Goal: Transaction & Acquisition: Purchase product/service

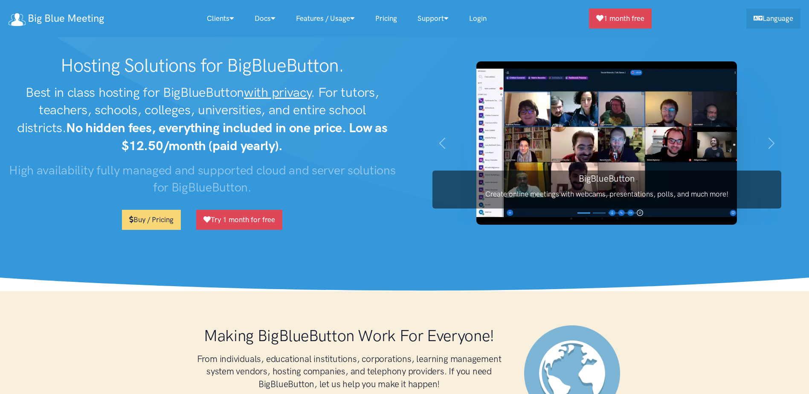
scroll to position [4977, 0]
drag, startPoint x: 388, startPoint y: 17, endPoint x: 400, endPoint y: 21, distance: 12.9
click at [388, 17] on link "Pricing" at bounding box center [386, 18] width 42 height 18
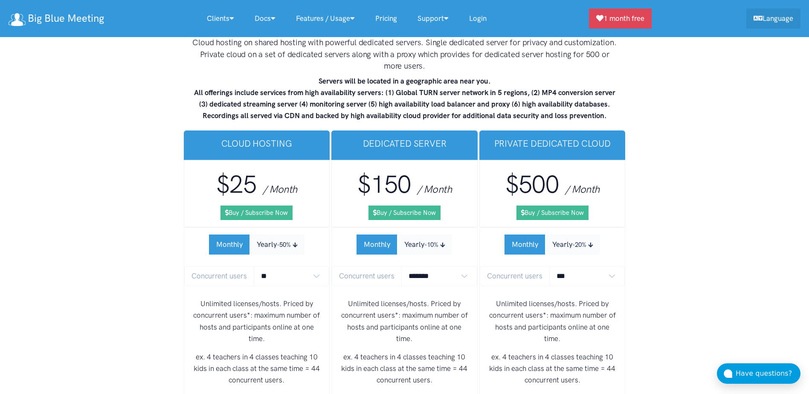
scroll to position [5067, 0]
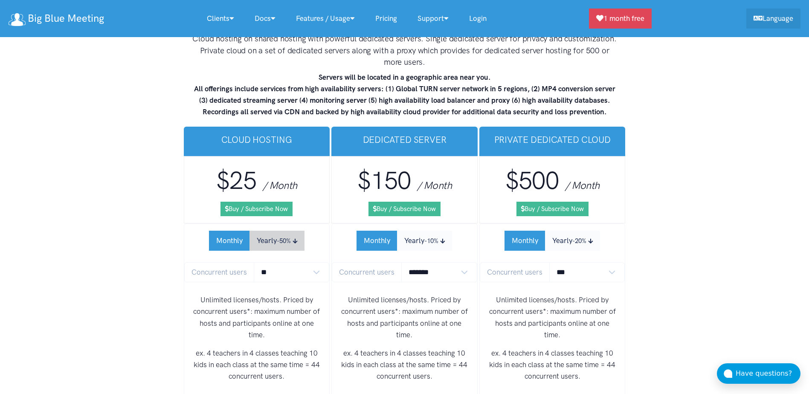
click at [287, 237] on small "-50%" at bounding box center [284, 241] width 14 height 8
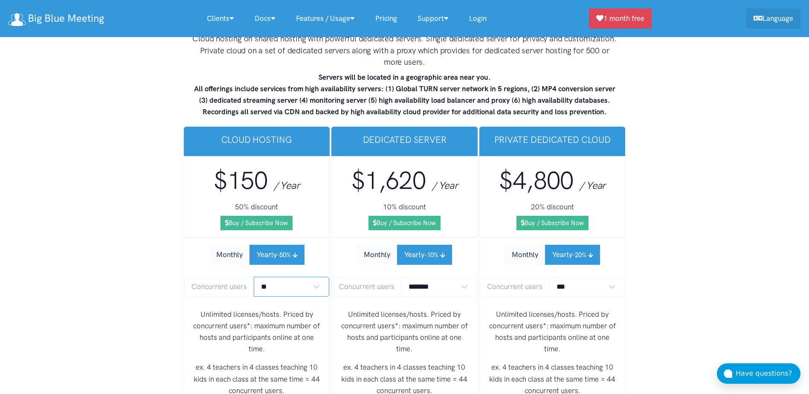
click at [314, 277] on select "** ** ** ** *** ***" at bounding box center [292, 287] width 76 height 20
click at [254, 277] on select "** ** ** ** *** ***" at bounding box center [292, 287] width 76 height 20
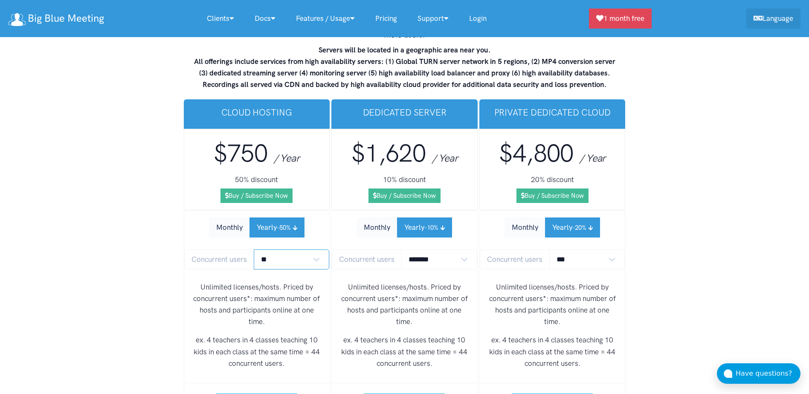
scroll to position [5110, 0]
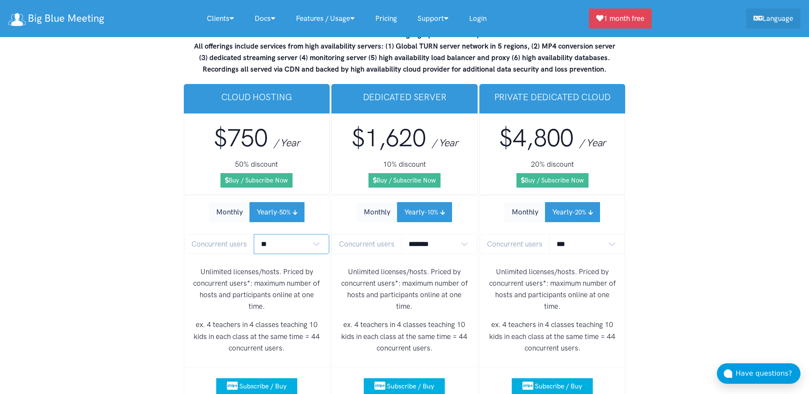
click at [318, 234] on select "** ** ** ** *** ***" at bounding box center [292, 244] width 76 height 20
select select "*"
click at [254, 234] on select "** ** ** ** *** ***" at bounding box center [292, 244] width 76 height 20
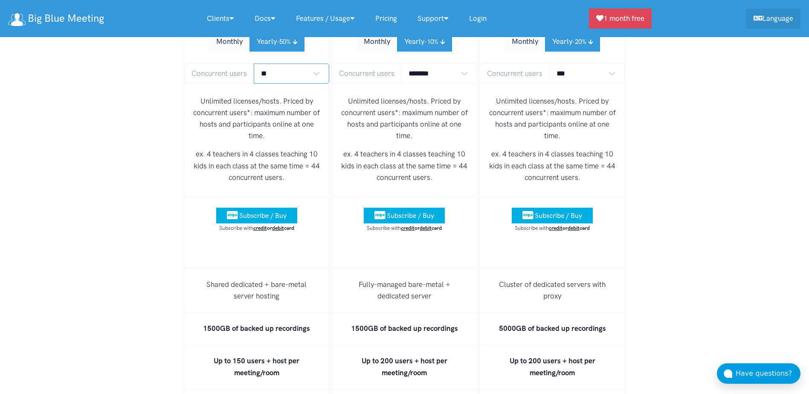
scroll to position [5067, 0]
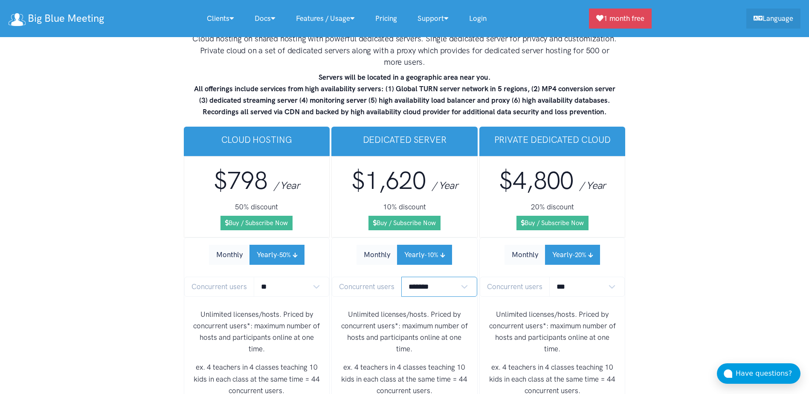
click at [436, 277] on select "******* ******* *******" at bounding box center [439, 287] width 76 height 20
click at [342, 237] on li "Monthly Yearly -10% Concurrent users ******* ******* ******* Unlimited licenses…" at bounding box center [404, 323] width 146 height 173
click at [377, 245] on button "Monthly" at bounding box center [376, 255] width 41 height 20
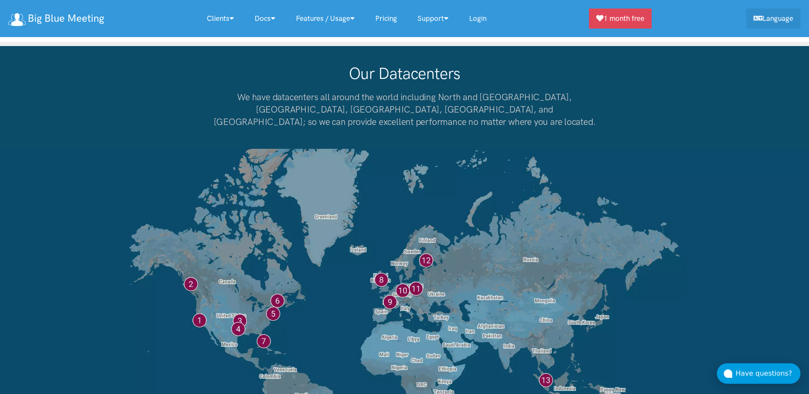
scroll to position [6602, 0]
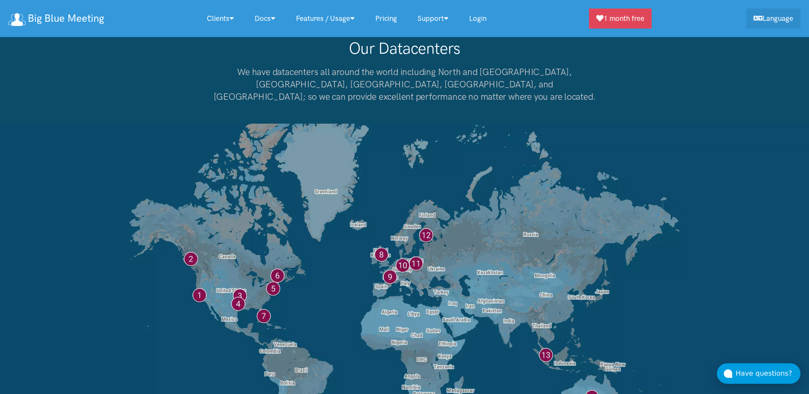
click at [200, 259] on img at bounding box center [404, 294] width 809 height 340
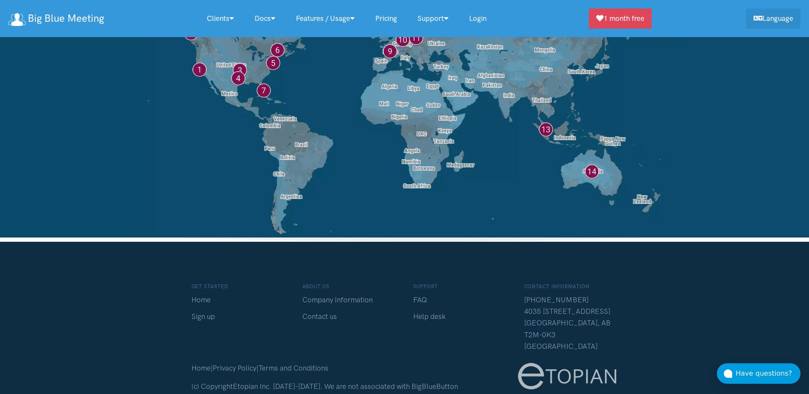
scroll to position [6838, 0]
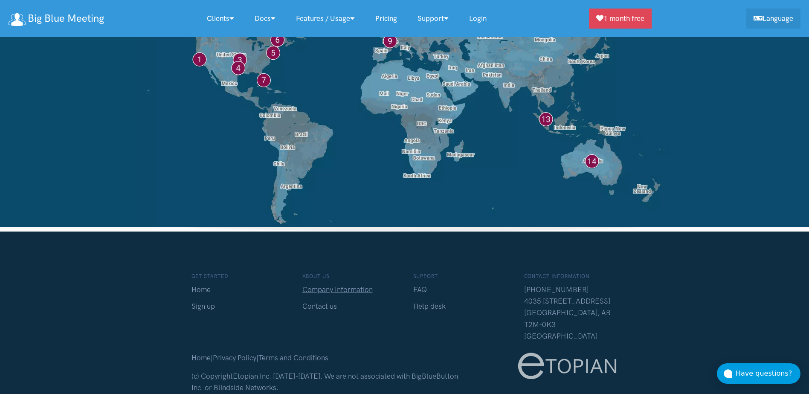
click at [338, 285] on link "Company Information" at bounding box center [337, 289] width 70 height 9
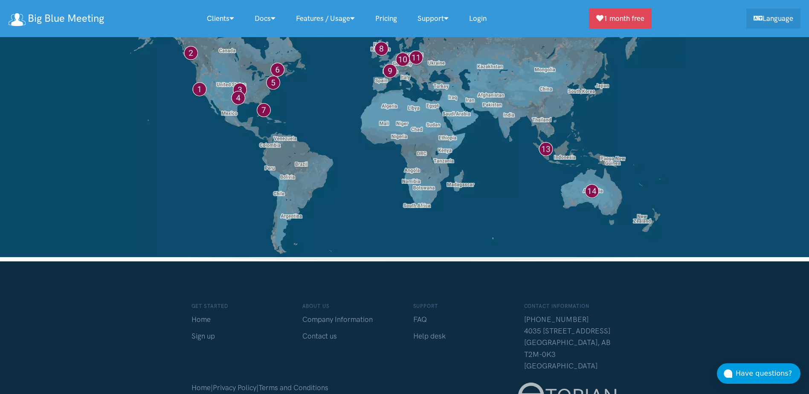
scroll to position [6838, 0]
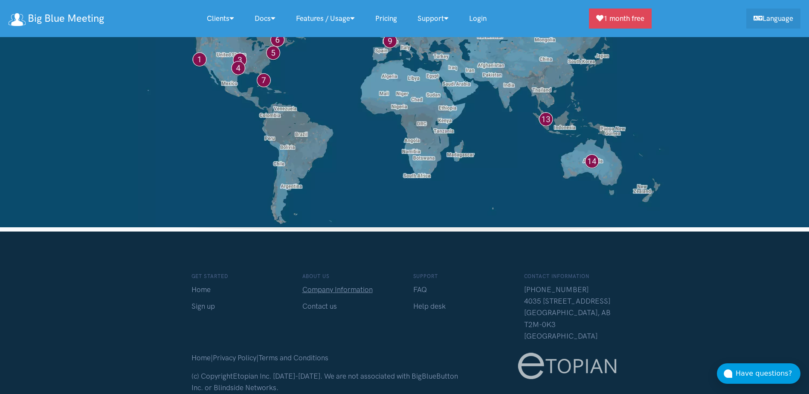
click at [326, 285] on link "Company Information" at bounding box center [337, 289] width 70 height 9
click at [417, 285] on link "FAQ" at bounding box center [420, 289] width 14 height 9
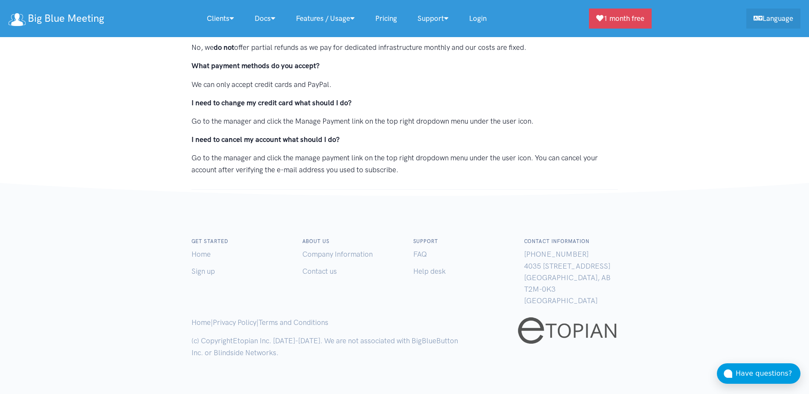
scroll to position [883, 0]
click at [200, 253] on link "Home" at bounding box center [200, 253] width 19 height 9
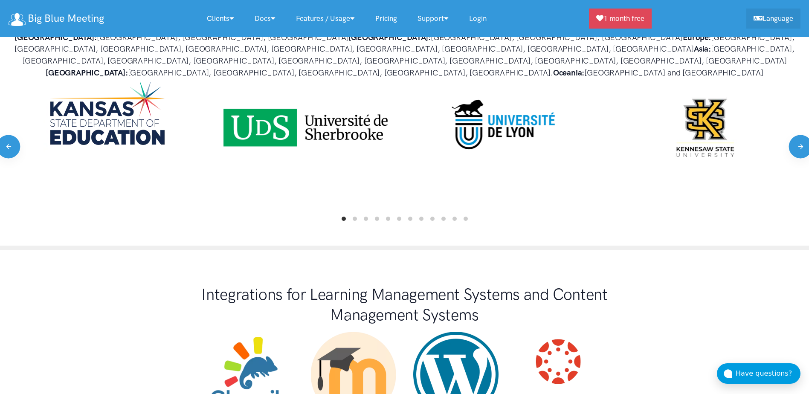
scroll to position [384, 0]
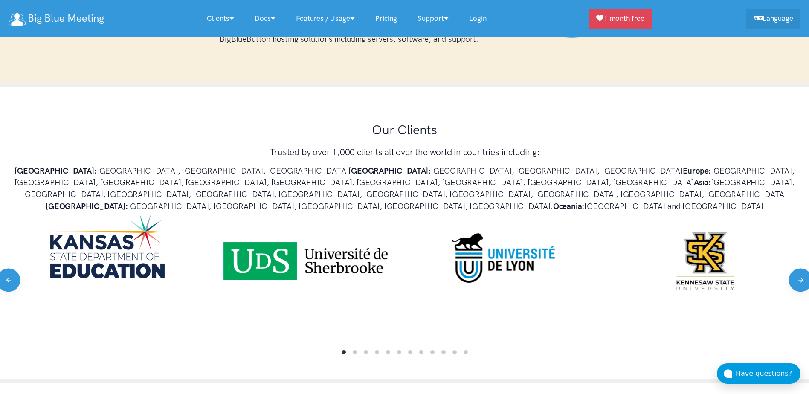
click at [395, 17] on link "Pricing" at bounding box center [386, 18] width 42 height 18
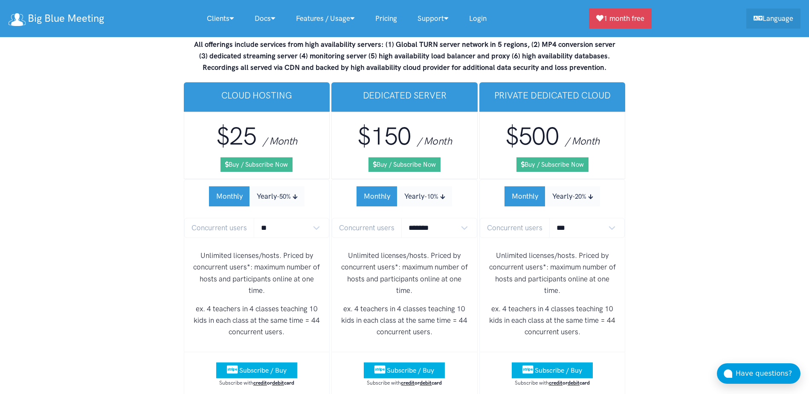
scroll to position [5110, 0]
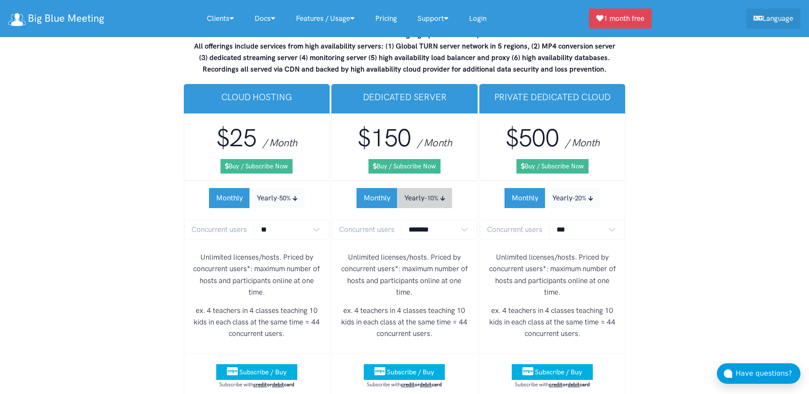
click at [425, 194] on small "-10%" at bounding box center [431, 198] width 14 height 8
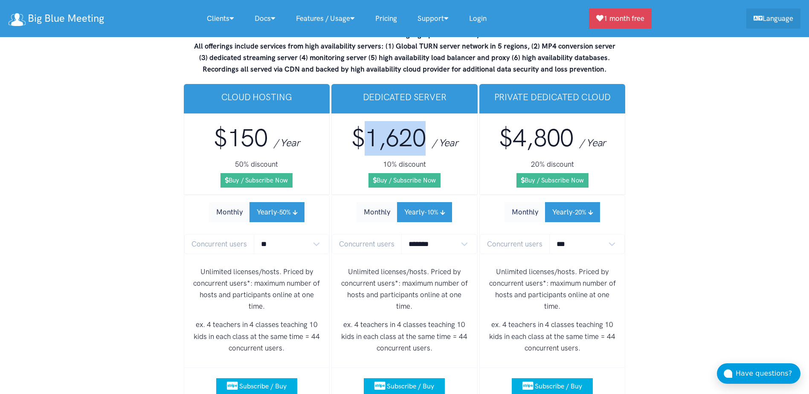
drag, startPoint x: 422, startPoint y: 111, endPoint x: 368, endPoint y: 110, distance: 53.7
click at [368, 123] on span "$1,620" at bounding box center [388, 137] width 75 height 29
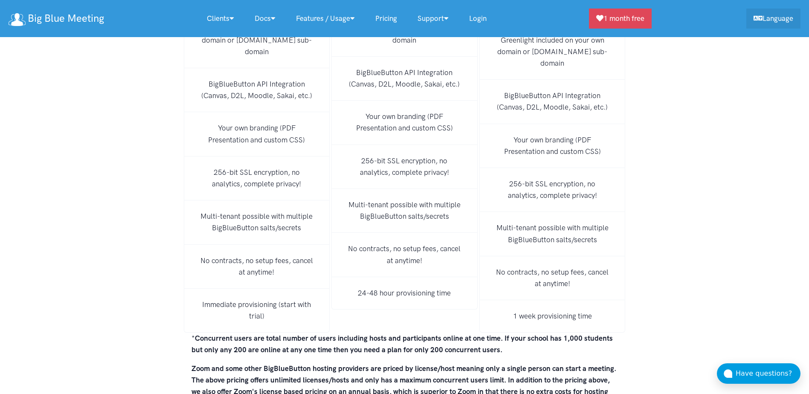
scroll to position [5835, 0]
